Goal: Check status: Check status

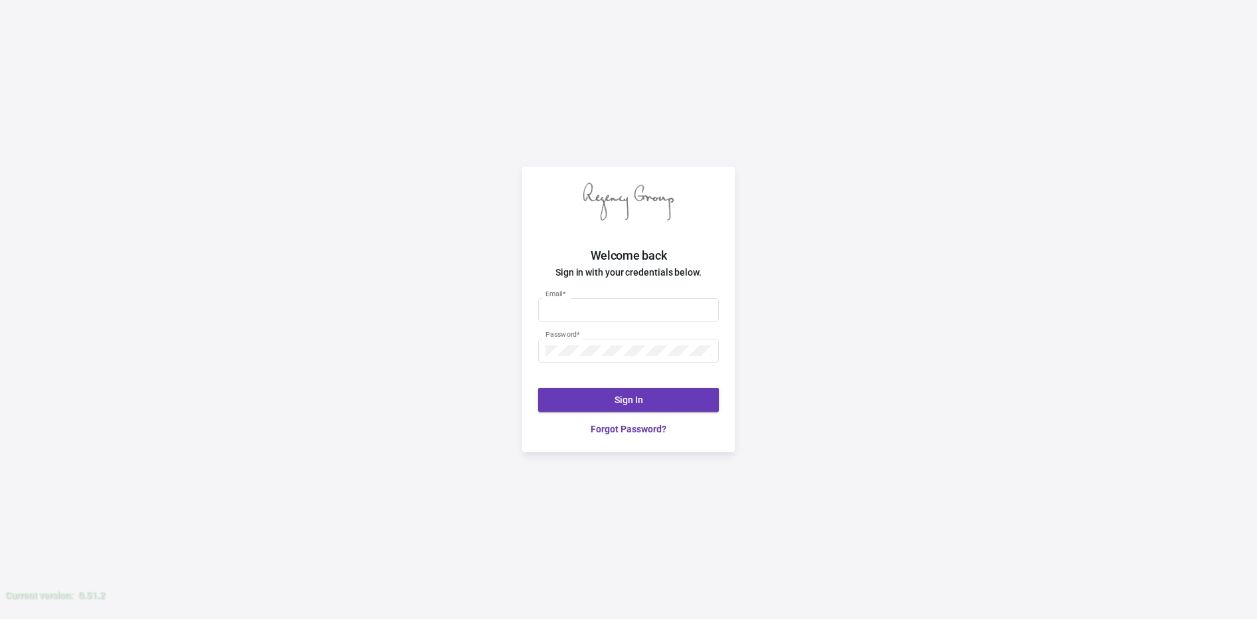
type input "[PERSON_NAME][EMAIL_ADDRESS][DOMAIN_NAME]"
click at [609, 405] on button "Sign In" at bounding box center [628, 400] width 181 height 24
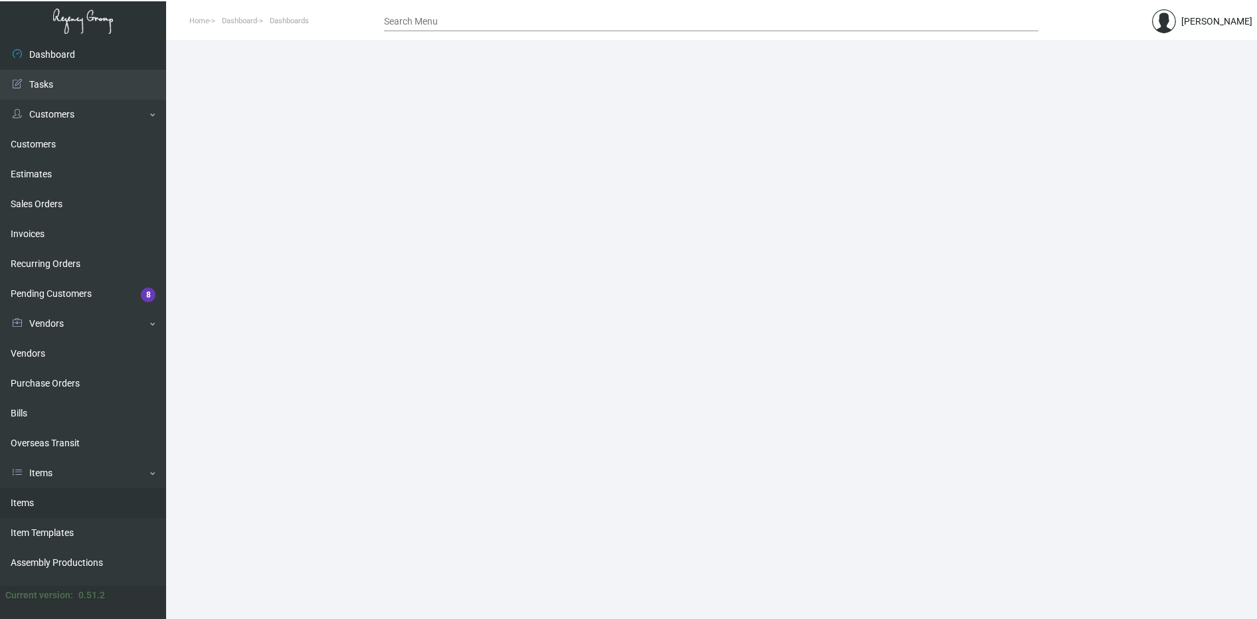
click at [57, 514] on link "Items" at bounding box center [83, 503] width 166 height 30
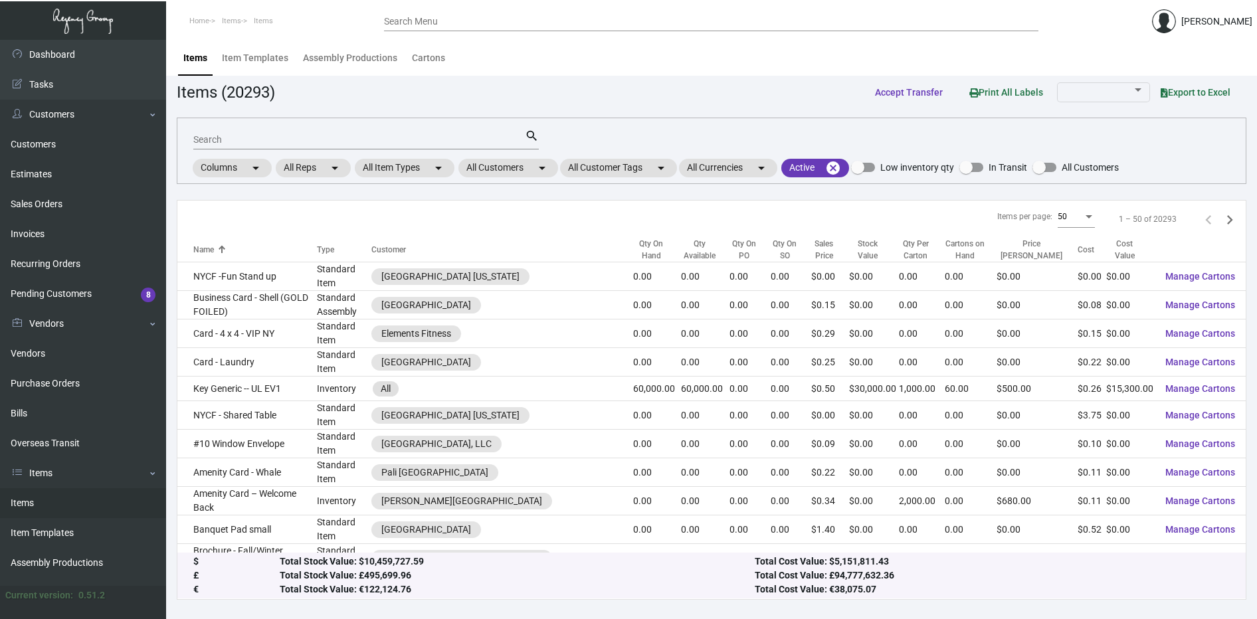
click at [273, 142] on input "Search" at bounding box center [359, 140] width 332 height 11
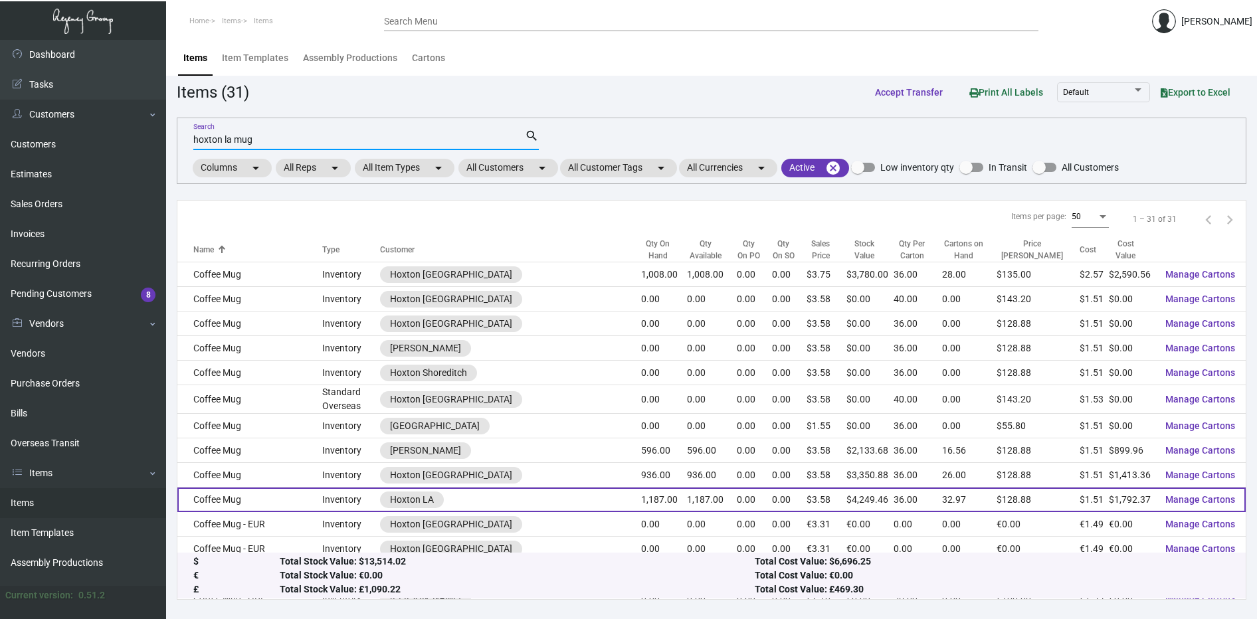
type input "hoxton la mug"
click at [290, 495] on td "Coffee Mug" at bounding box center [249, 500] width 145 height 25
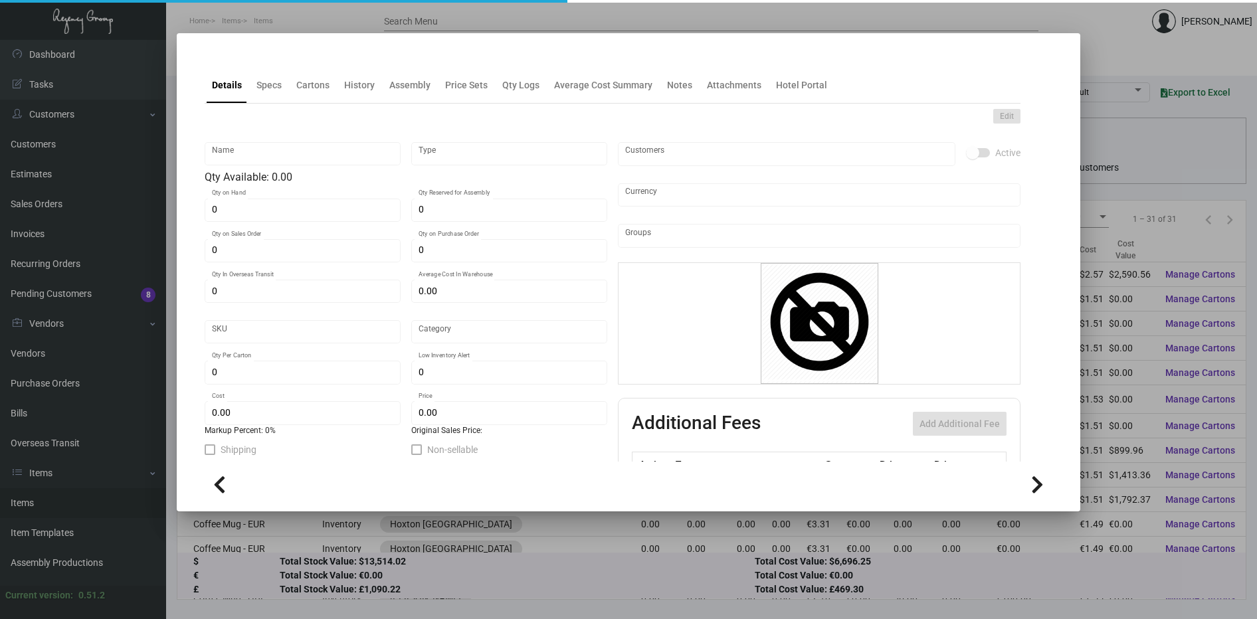
type input "Coffee Mug"
type input "Inventory"
type input "1,187"
type input "$ 1.51"
type input "1503"
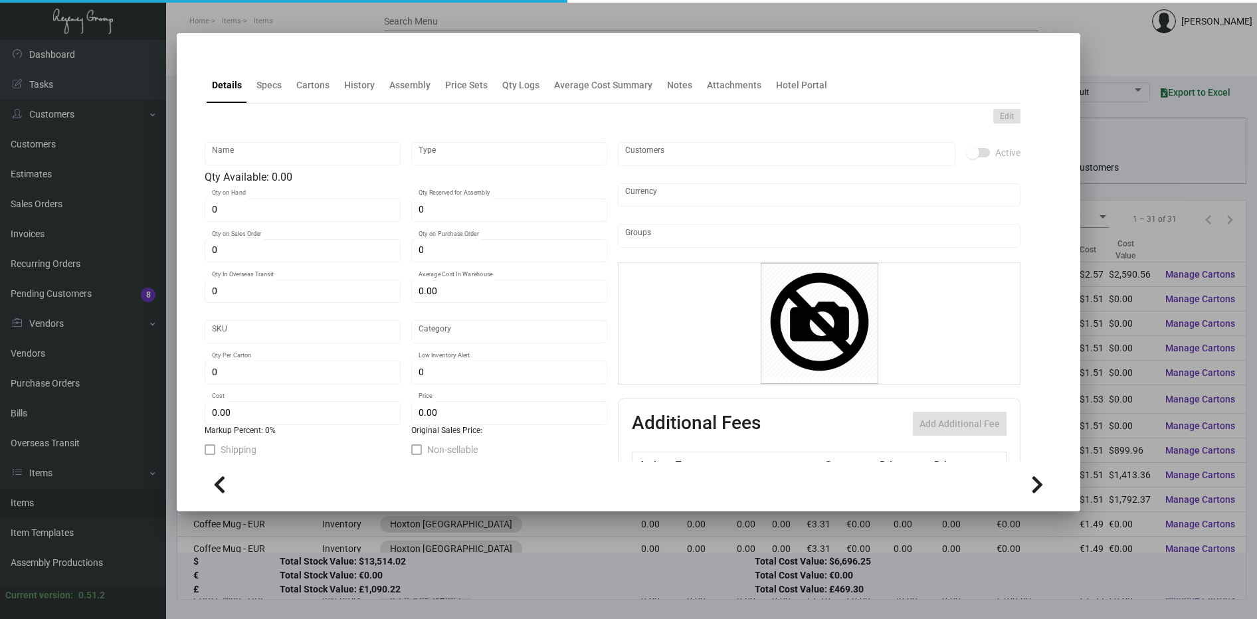
type input "Standard"
type input "36"
type input "$ 1.51"
type input "$ 3.58"
type textarea "Mugs LA: Finished size of mug is 80mm X 90mm, White ceramic mug, custom colorin…"
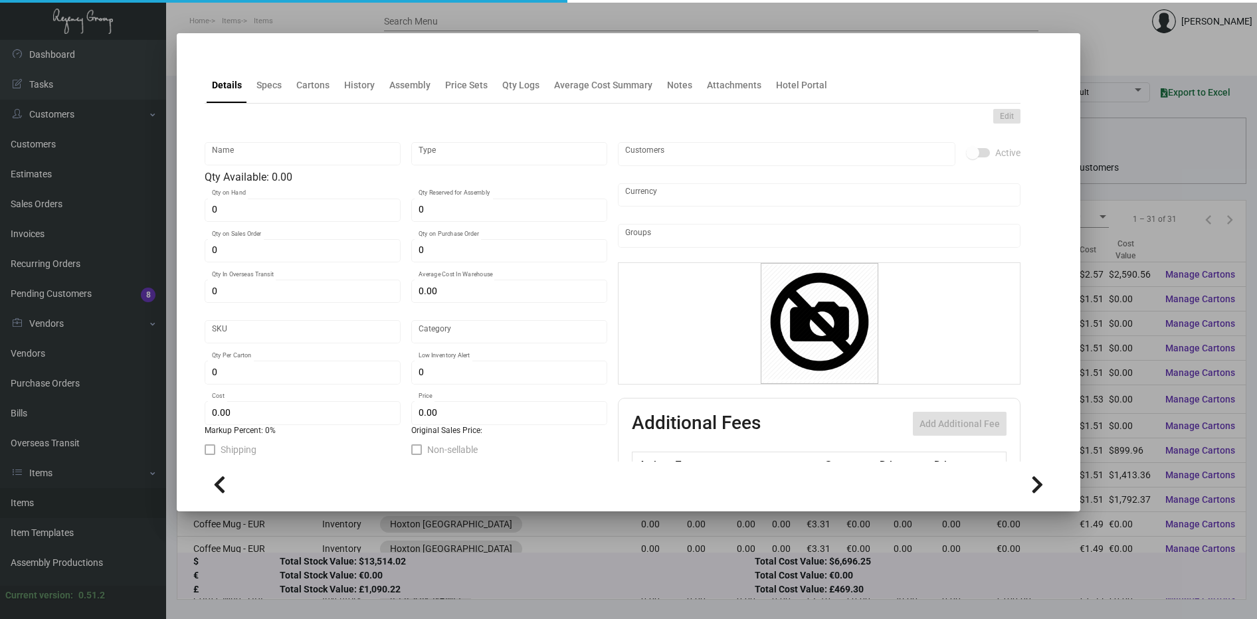
type textarea "Mugs: Finished size of mug is 80mm X 90mm, White ceramic mug, custom coloring f…"
checkbox input "true"
type input "United States Dollar $"
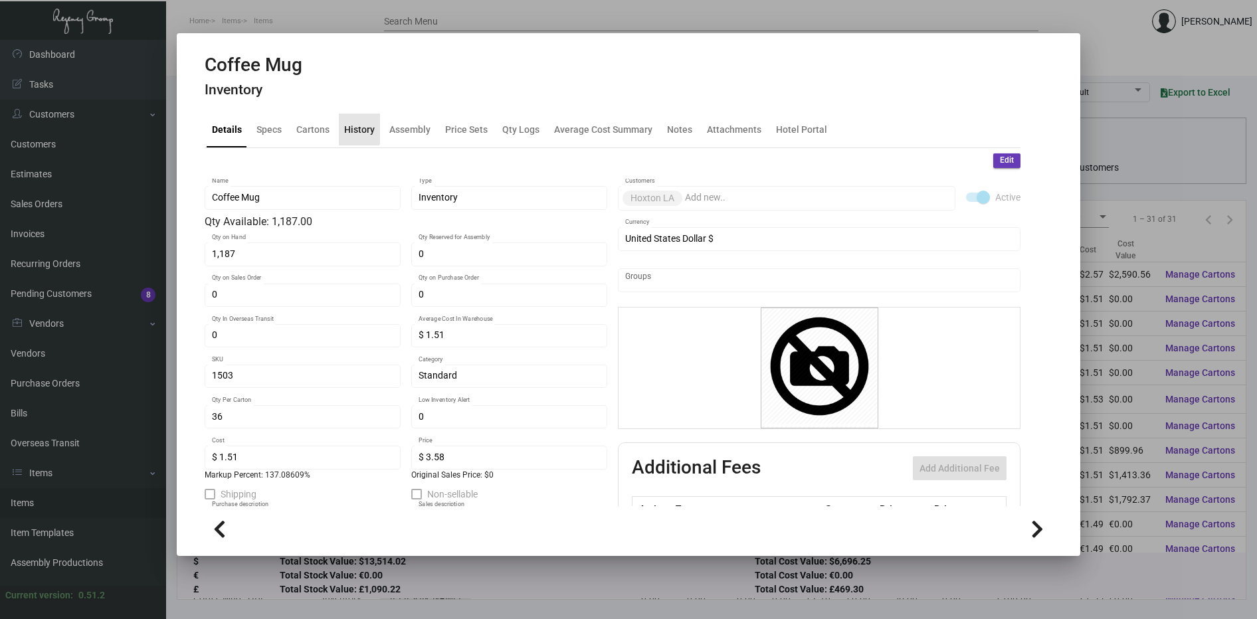
click at [352, 124] on div "History" at bounding box center [359, 129] width 31 height 14
